Goal: Register for event/course

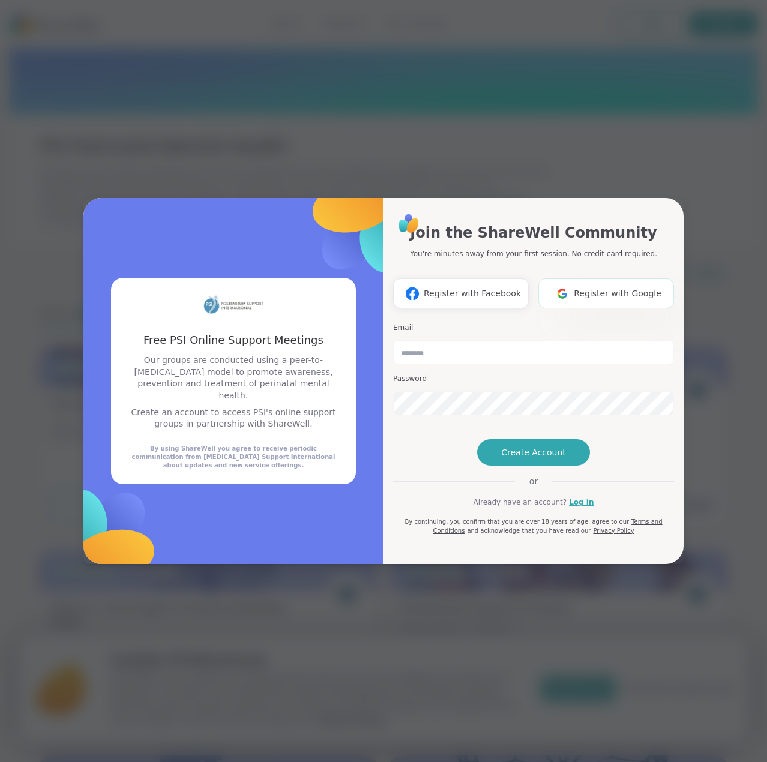
click at [625, 287] on span "Register with Google" at bounding box center [618, 293] width 88 height 13
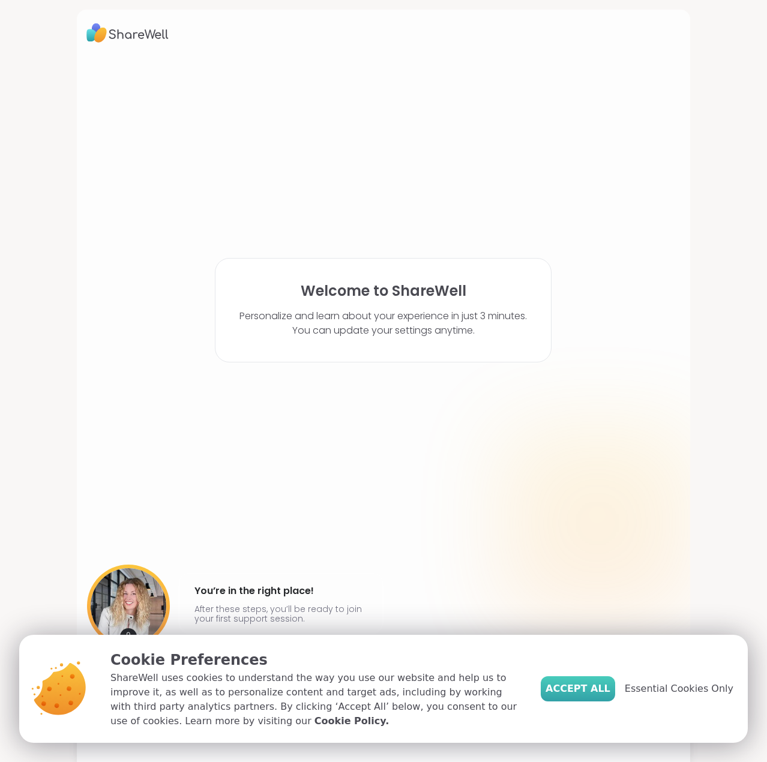
click at [576, 689] on span "Accept All" at bounding box center [577, 689] width 65 height 14
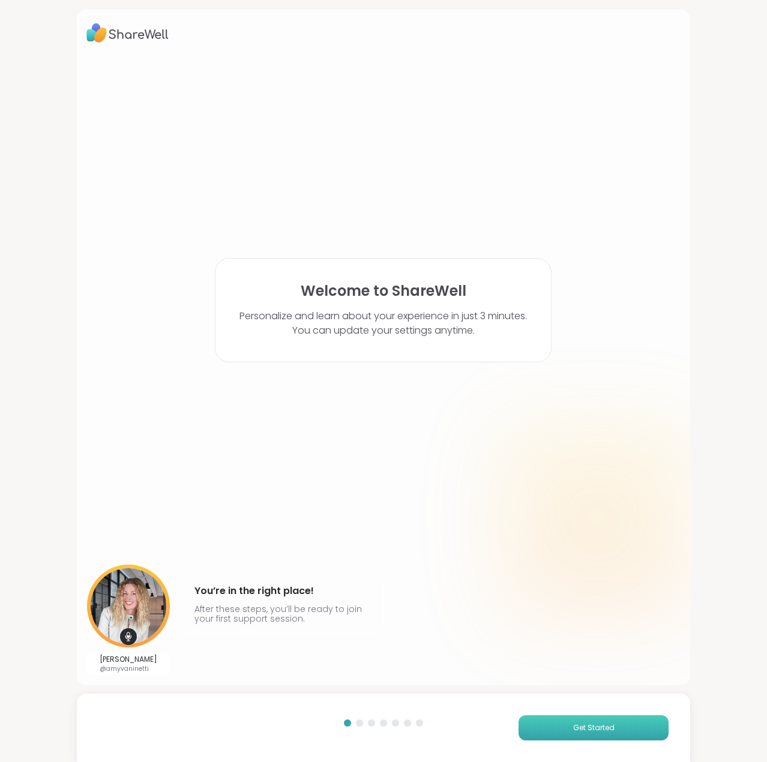
click at [574, 730] on span "Get Started" at bounding box center [593, 727] width 41 height 11
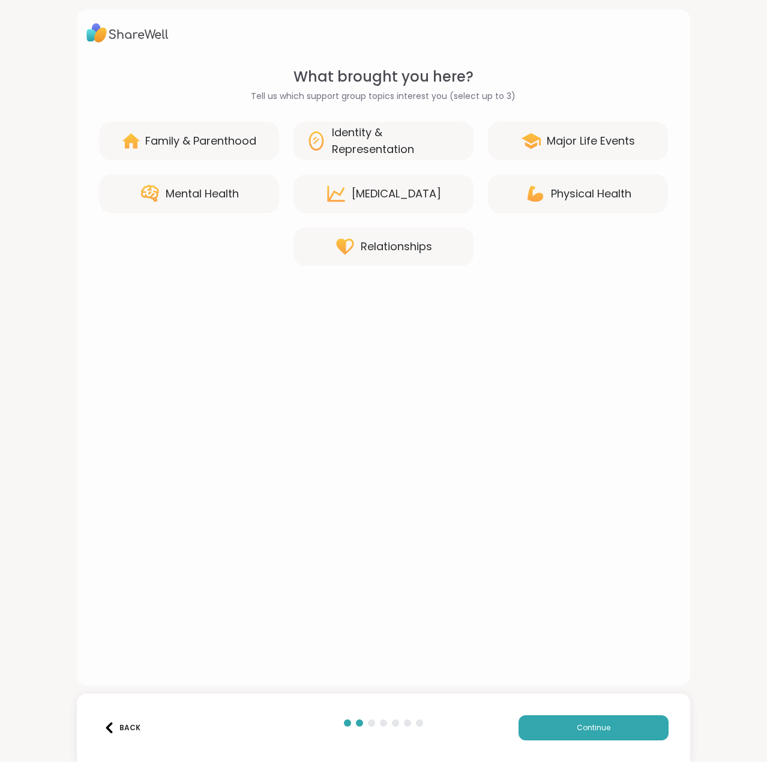
click at [209, 194] on div "Mental Health" at bounding box center [202, 193] width 73 height 17
click at [553, 725] on button "Continue" at bounding box center [593, 727] width 150 height 25
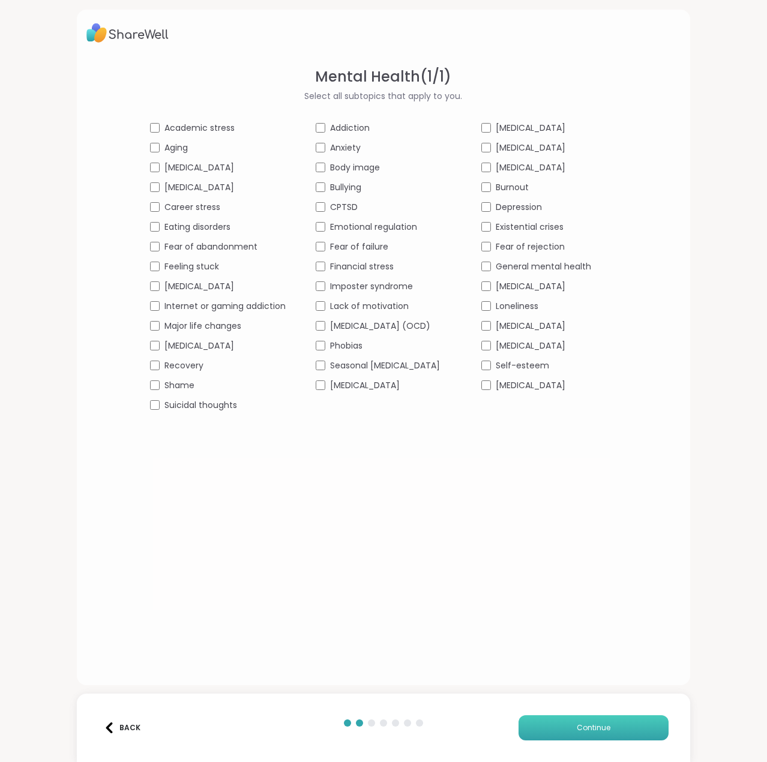
click at [563, 725] on button "Continue" at bounding box center [593, 727] width 150 height 25
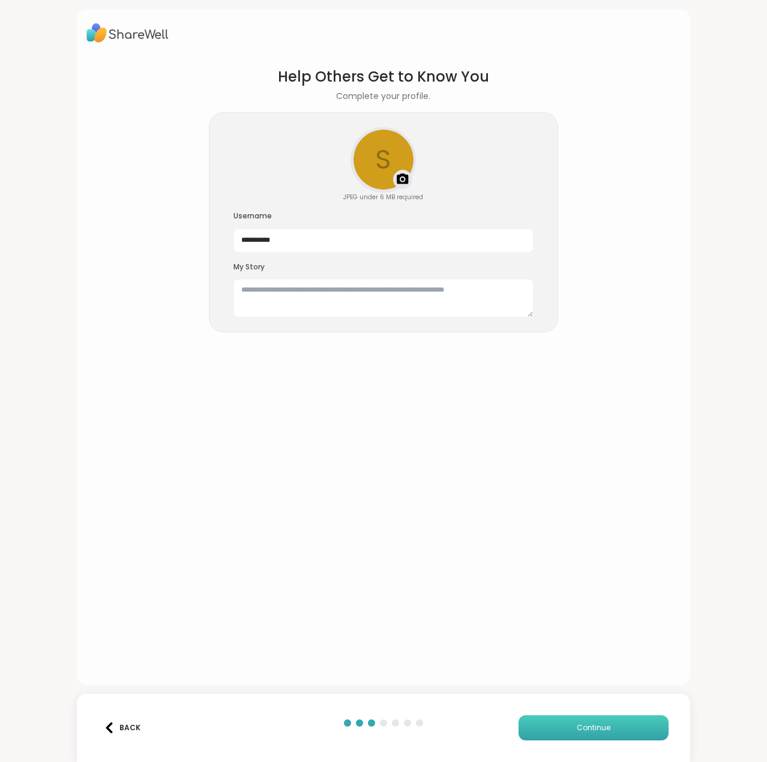
click at [563, 721] on button "Continue" at bounding box center [593, 727] width 150 height 25
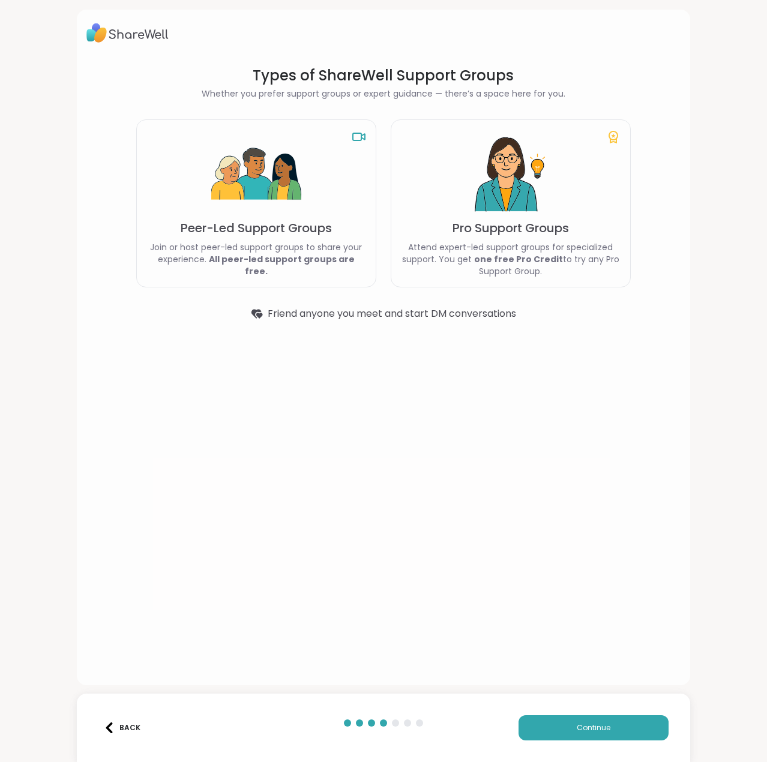
click at [494, 274] on p "Attend expert-led support groups for specialized support. You get one free Pro …" at bounding box center [511, 259] width 220 height 36
click at [240, 247] on p "Join or host peer-led support groups to share your experience. All peer-led sup…" at bounding box center [256, 259] width 220 height 36
click at [275, 303] on section "Types of ShareWell Support Groups Whether you prefer support groups or expert g…" at bounding box center [383, 193] width 542 height 274
click at [541, 725] on button "Continue" at bounding box center [593, 727] width 150 height 25
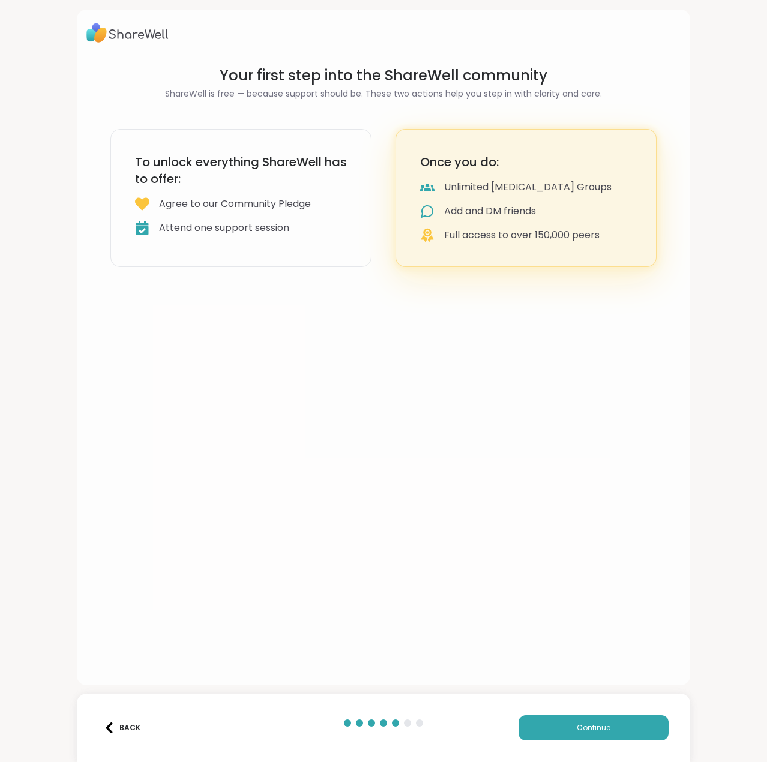
click at [526, 209] on div "Add and DM friends" at bounding box center [490, 211] width 92 height 14
click at [569, 727] on button "Continue" at bounding box center [593, 727] width 150 height 25
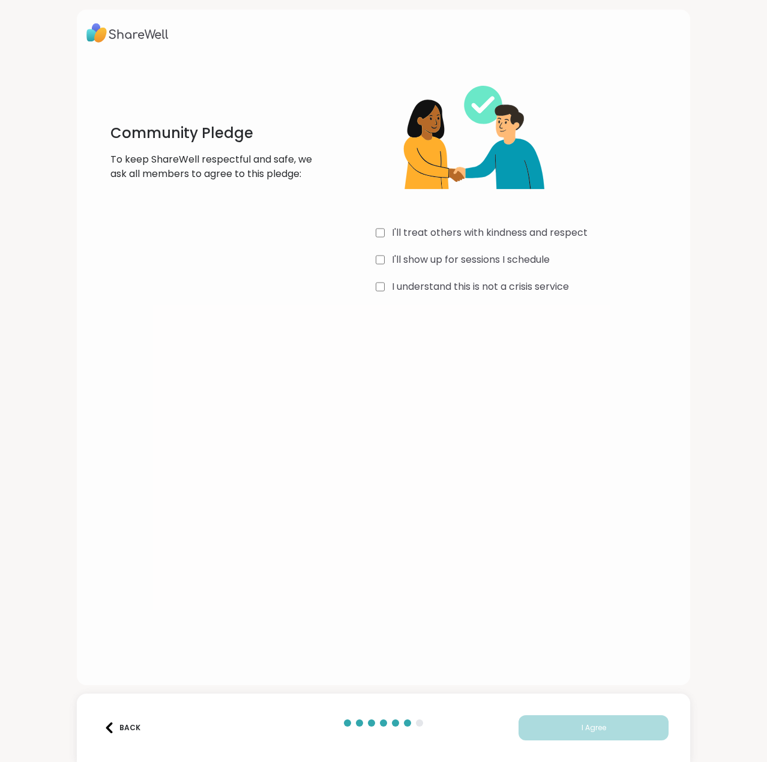
click at [469, 232] on label "I'll treat others with kindness and respect" at bounding box center [490, 233] width 196 height 14
click at [465, 268] on div "I'll treat others with kindness and respect I'll show up for sessions I schedul…" at bounding box center [528, 181] width 305 height 231
click at [463, 259] on label "I'll show up for sessions I schedule" at bounding box center [471, 260] width 158 height 14
click at [465, 289] on label "I understand this is not a crisis service" at bounding box center [480, 287] width 177 height 14
click at [566, 719] on button "I Agree" at bounding box center [593, 727] width 150 height 25
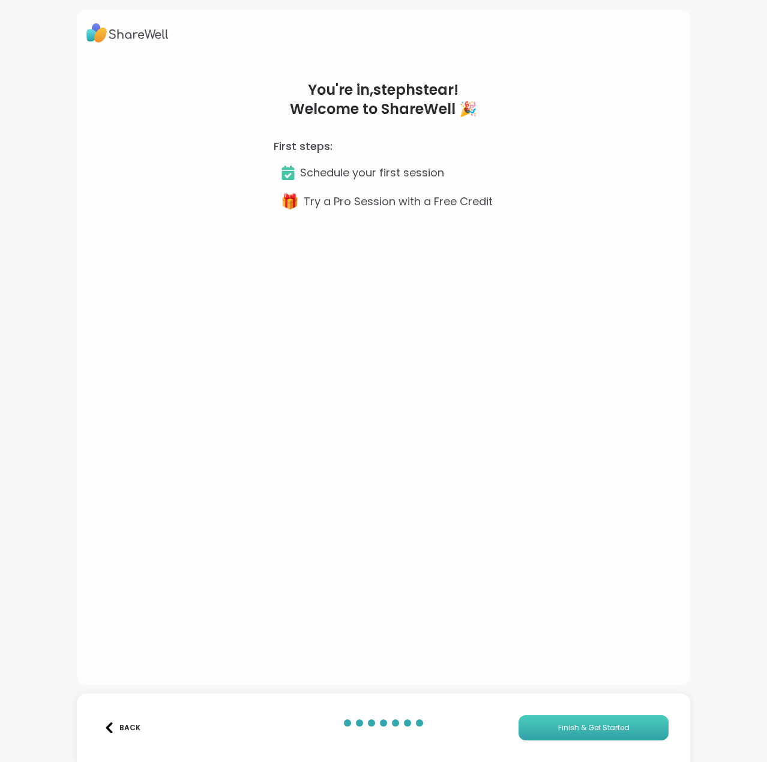
click at [534, 727] on button "Finish & Get Started" at bounding box center [593, 727] width 150 height 25
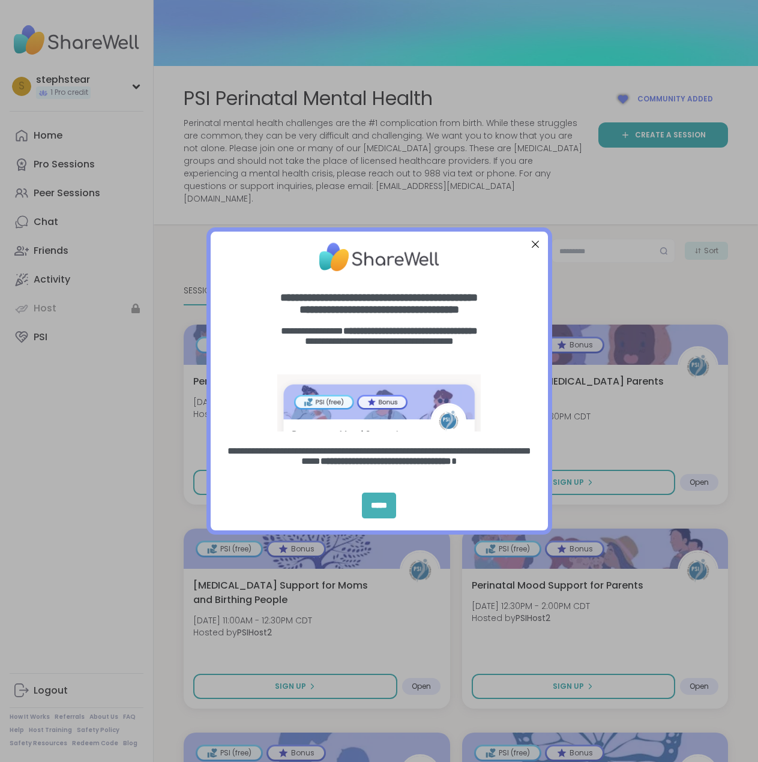
click at [389, 503] on div "*****" at bounding box center [379, 506] width 34 height 26
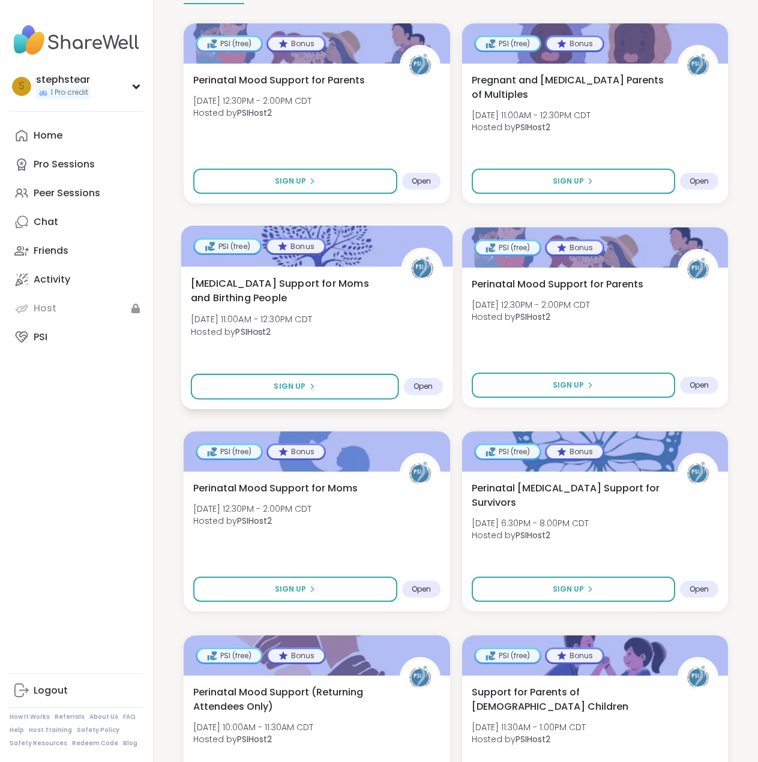
scroll to position [320, 0]
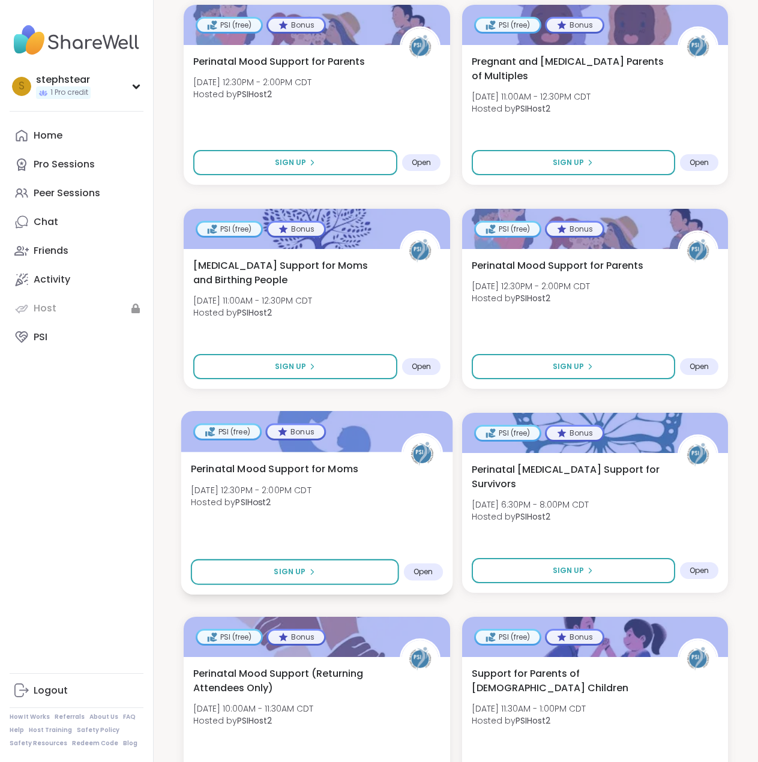
click at [296, 496] on span "Hosted by PSIHost2" at bounding box center [251, 502] width 121 height 12
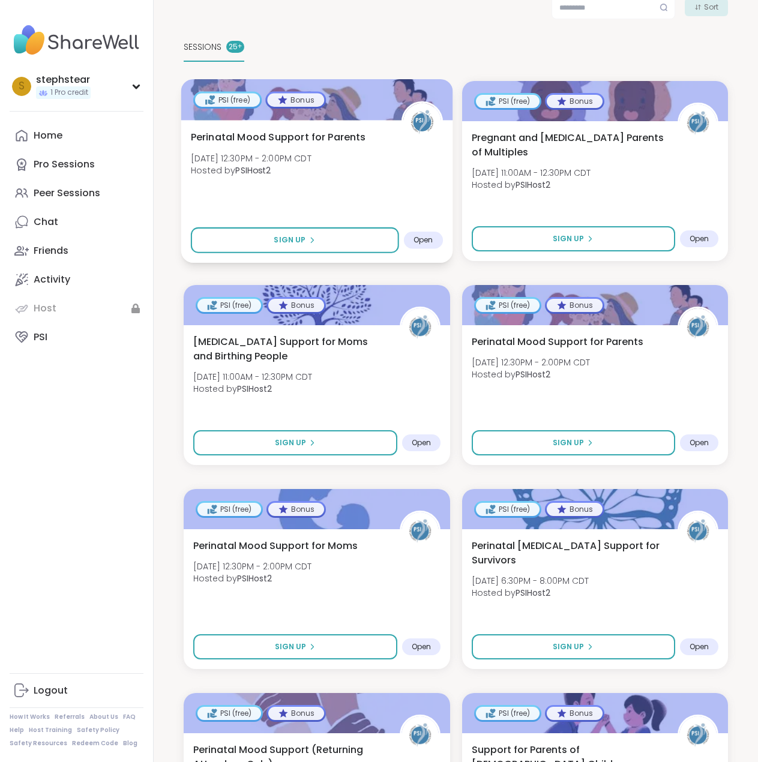
scroll to position [0, 0]
